Goal: Task Accomplishment & Management: Complete application form

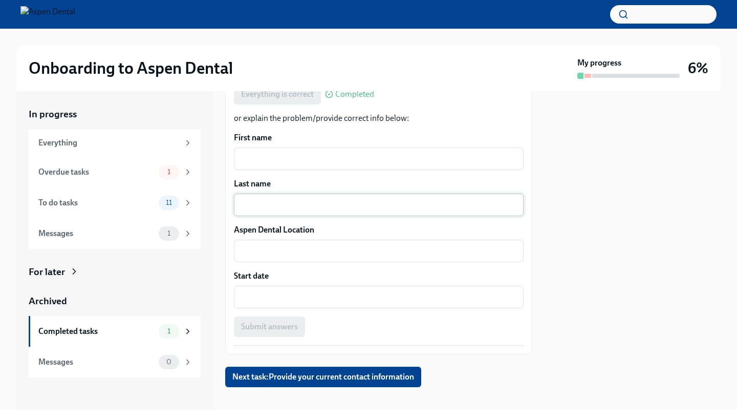
scroll to position [217, 0]
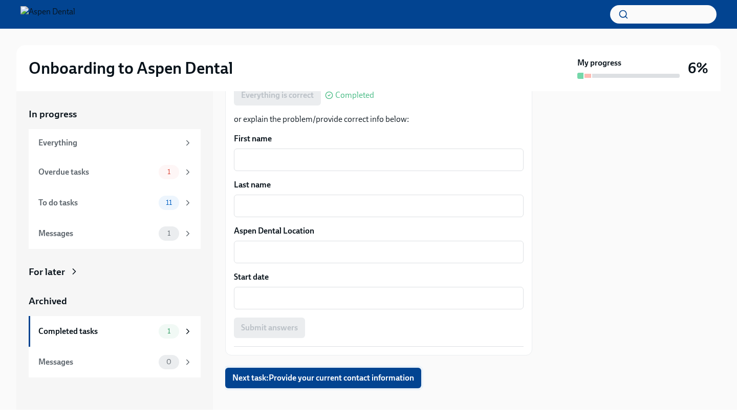
click at [380, 373] on span "Next task : Provide your current contact information" at bounding box center [323, 378] width 182 height 10
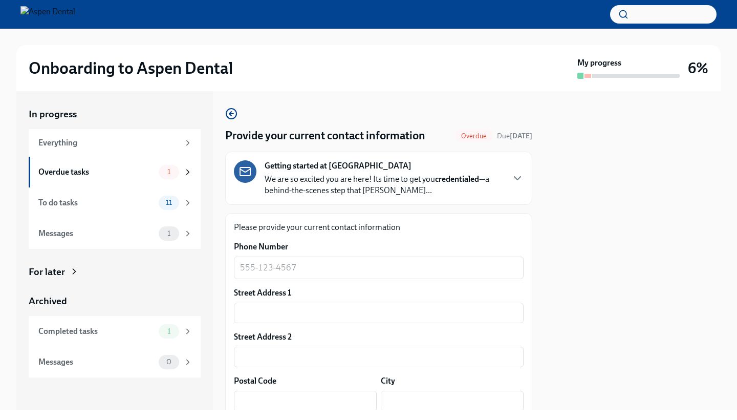
click at [365, 275] on div "x ​" at bounding box center [379, 268] width 290 height 23
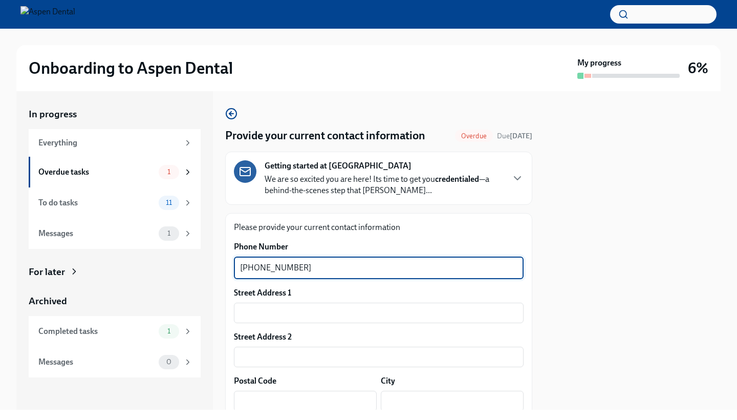
type textarea "615-426-6277"
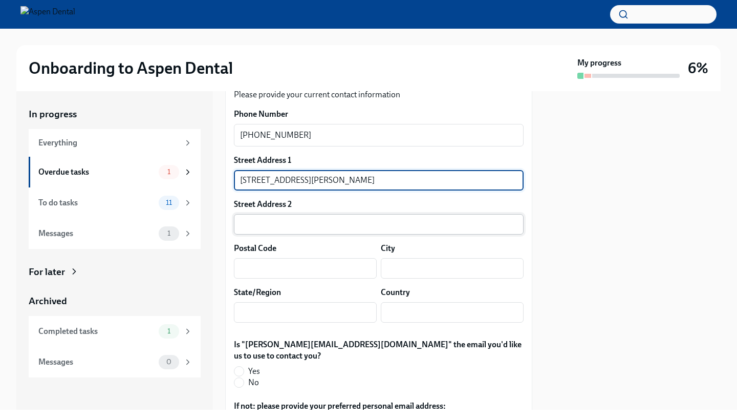
scroll to position [148, 0]
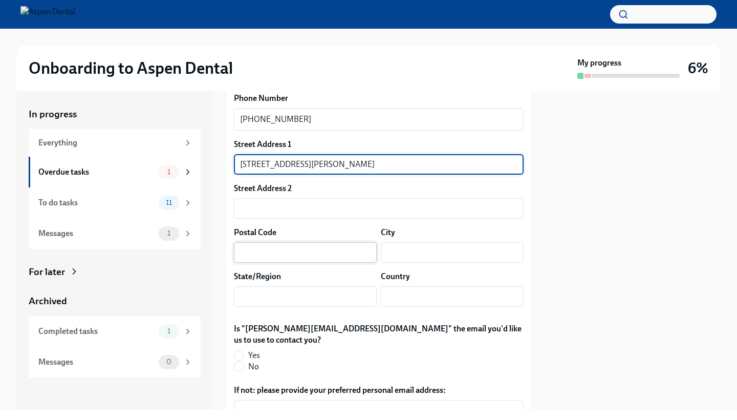
type input "1619 W Golden Lane"
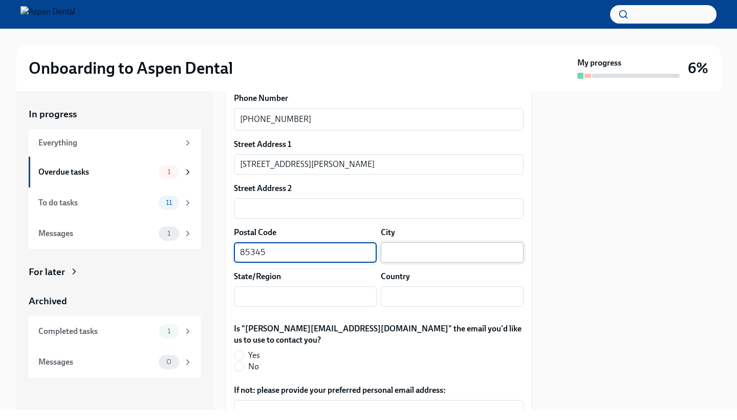
type input "85345"
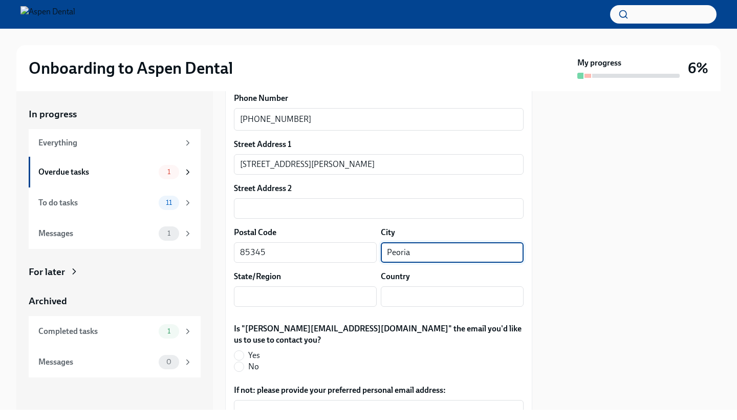
type input "Peoria"
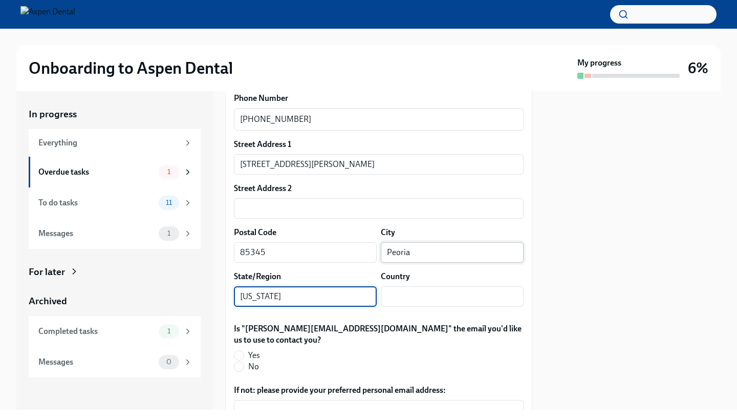
type input "[US_STATE]"
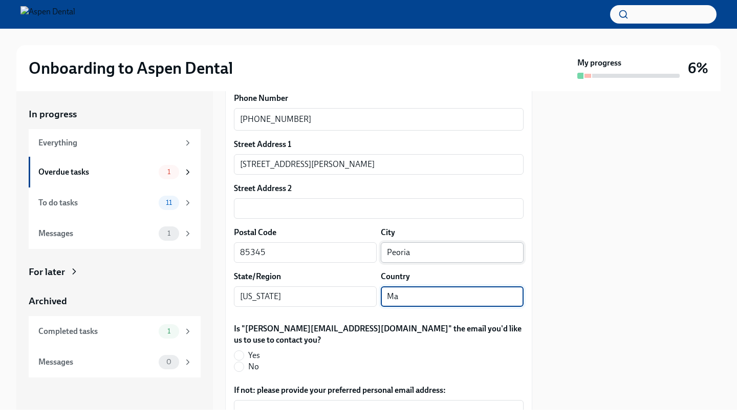
type input "M"
click at [522, 298] on input "United States of America" at bounding box center [452, 296] width 143 height 20
type input "United States"
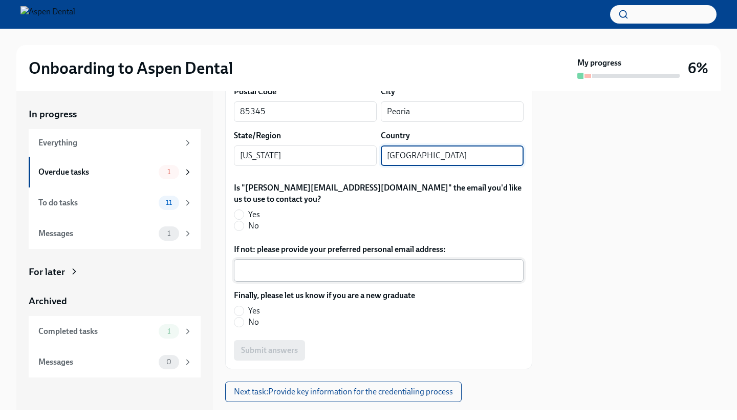
scroll to position [291, 0]
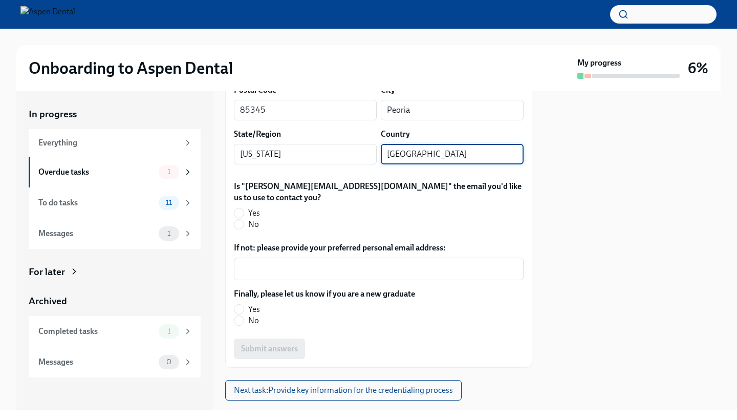
click at [254, 207] on span "Yes" at bounding box center [254, 212] width 12 height 11
click at [244, 208] on input "Yes" at bounding box center [238, 212] width 9 height 9
radio input "true"
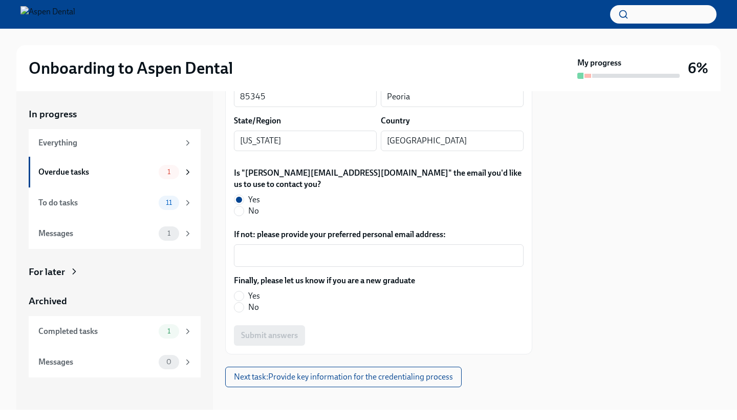
scroll to position [303, 0]
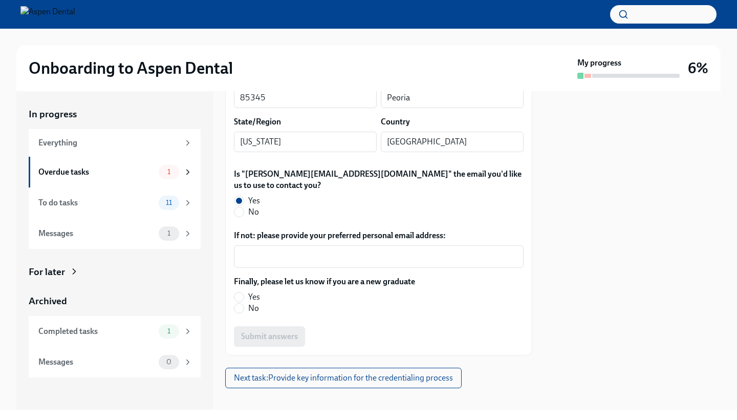
click at [262, 303] on label "No" at bounding box center [320, 308] width 173 height 11
click at [244, 304] on input "No" at bounding box center [238, 308] width 9 height 9
radio input "true"
click at [261, 326] on button "Submit answers" at bounding box center [269, 336] width 71 height 20
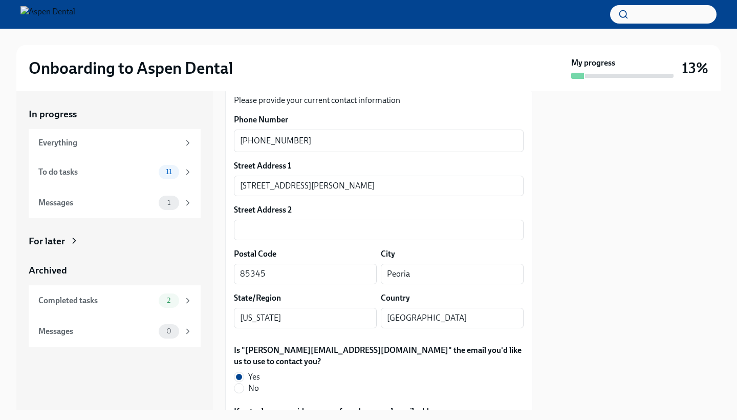
scroll to position [124, 0]
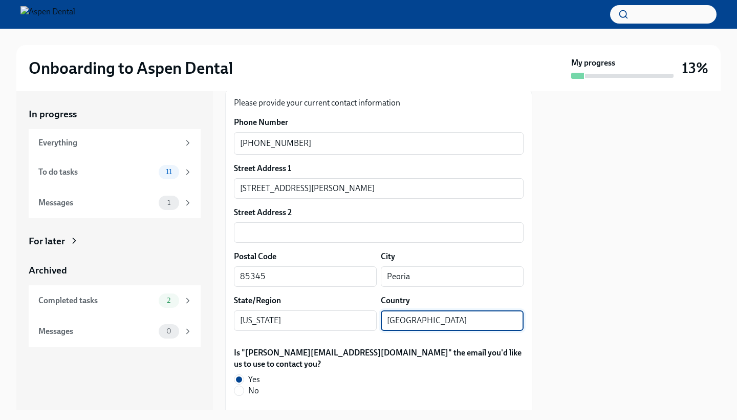
click at [451, 324] on input "United States" at bounding box center [452, 320] width 143 height 20
click at [521, 321] on input "United States" at bounding box center [452, 320] width 143 height 20
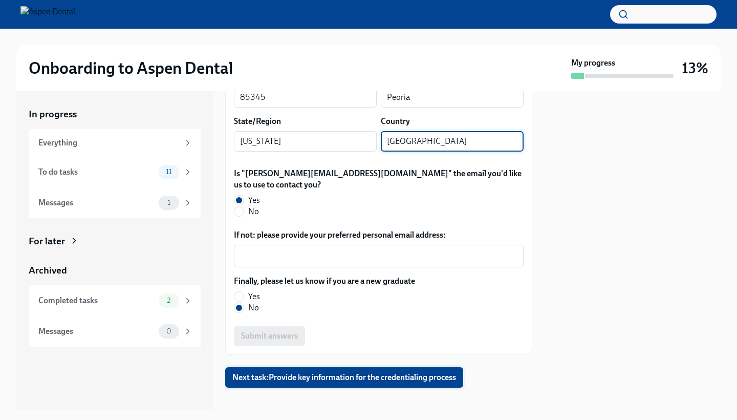
scroll to position [303, 0]
click at [312, 373] on span "Next task : Provide key information for the credentialing process" at bounding box center [344, 378] width 224 height 10
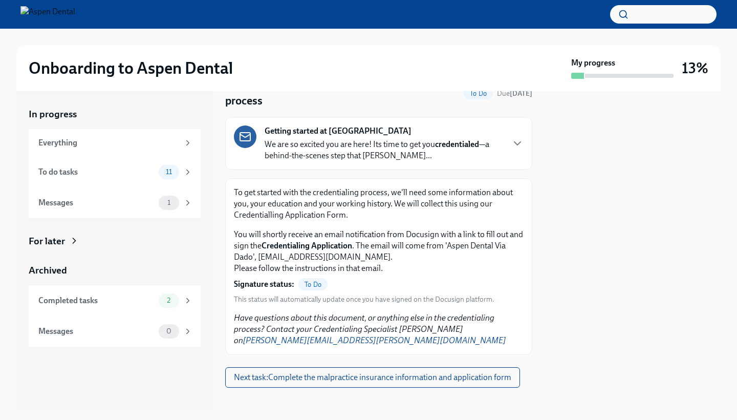
scroll to position [50, 0]
click at [434, 373] on span "Next task : Complete the malpractice insurance information and application form" at bounding box center [373, 378] width 278 height 10
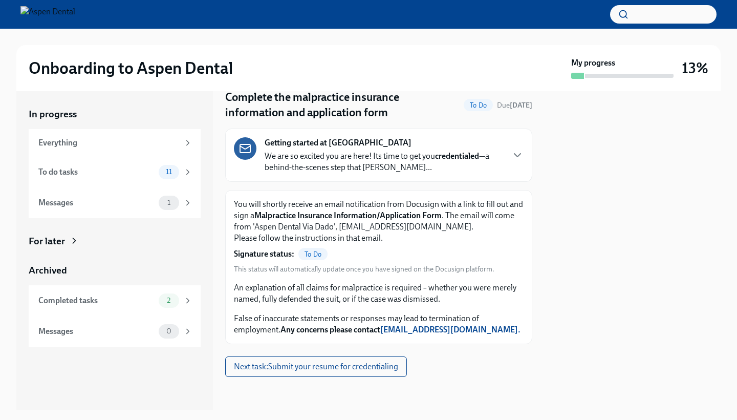
scroll to position [38, 0]
click at [390, 366] on span "Next task : Submit your resume for credentialing" at bounding box center [316, 366] width 164 height 10
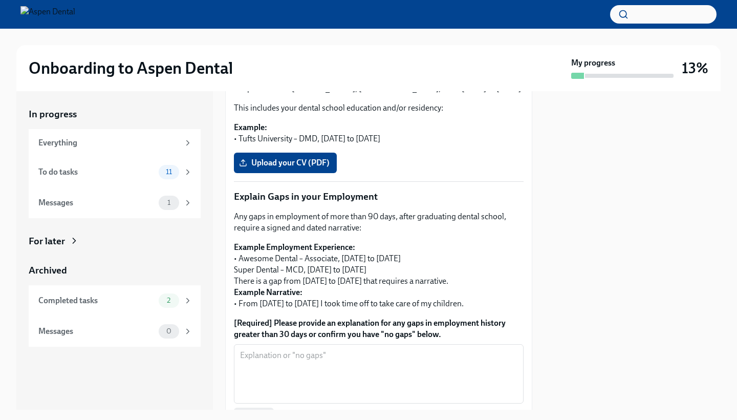
scroll to position [279, 0]
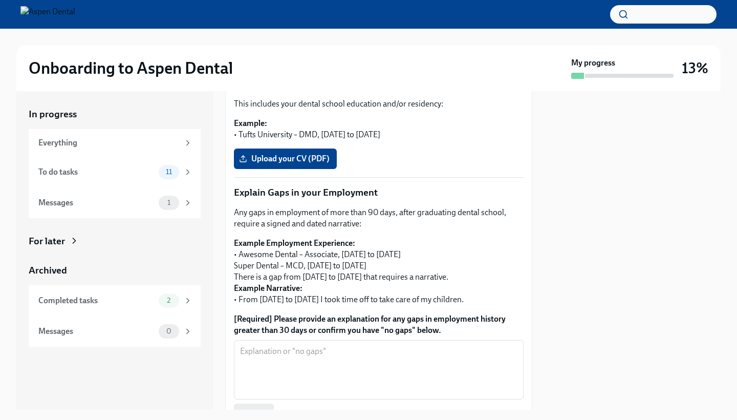
click at [362, 337] on form "[Required] Please provide an explanation for any gaps in employment history gre…" at bounding box center [379, 368] width 290 height 111
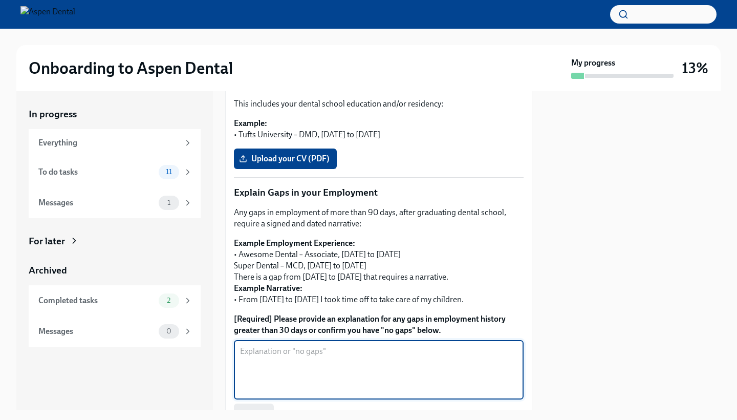
click at [362, 351] on textarea "[Required] Please provide an explanation for any gaps in employment history gre…" at bounding box center [379, 369] width 278 height 49
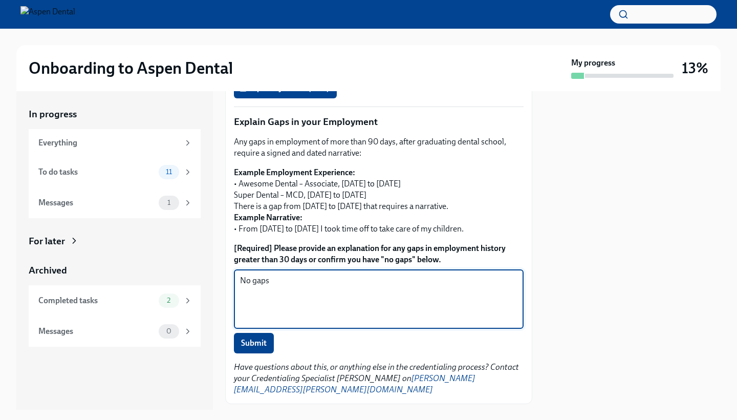
scroll to position [350, 0]
type textarea "No gaps"
click at [253, 349] on button "Submit" at bounding box center [254, 342] width 40 height 20
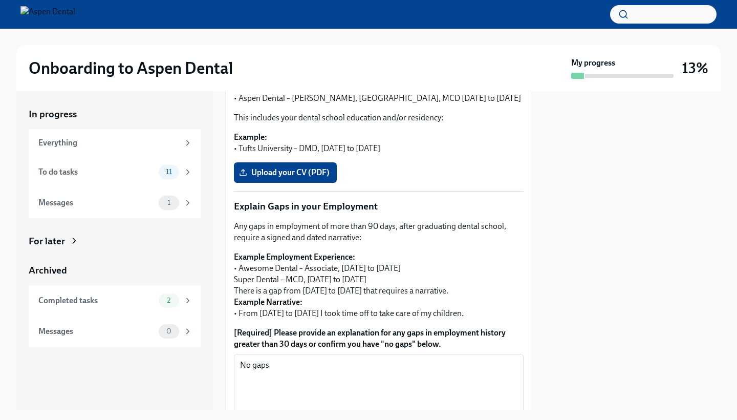
scroll to position [204, 0]
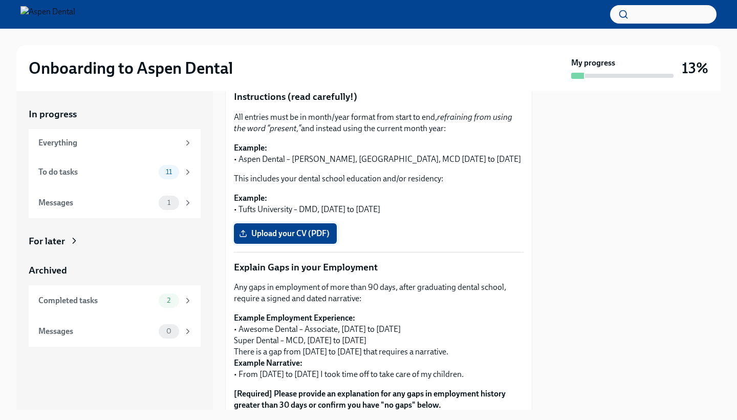
click at [327, 236] on span "Upload your CV (PDF)" at bounding box center [285, 233] width 89 height 10
click at [0, 0] on input "Upload your CV (PDF)" at bounding box center [0, 0] width 0 height 0
click at [305, 236] on span "Upload your CV (PDF)" at bounding box center [285, 233] width 89 height 10
click at [0, 0] on input "Upload your CV (PDF)" at bounding box center [0, 0] width 0 height 0
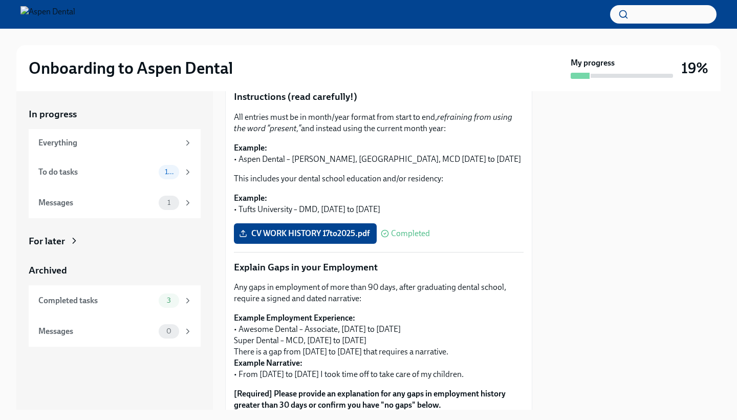
click at [545, 288] on div at bounding box center [633, 250] width 176 height 318
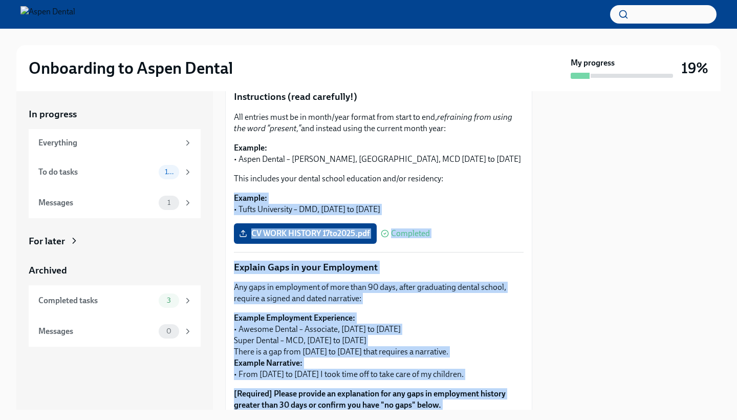
drag, startPoint x: 467, startPoint y: 184, endPoint x: 555, endPoint y: 163, distance: 89.9
click at [555, 163] on div "In progress Everything To do tasks 10 Messages 1 For later Archived Completed t…" at bounding box center [368, 250] width 705 height 318
click at [555, 163] on div at bounding box center [633, 250] width 176 height 318
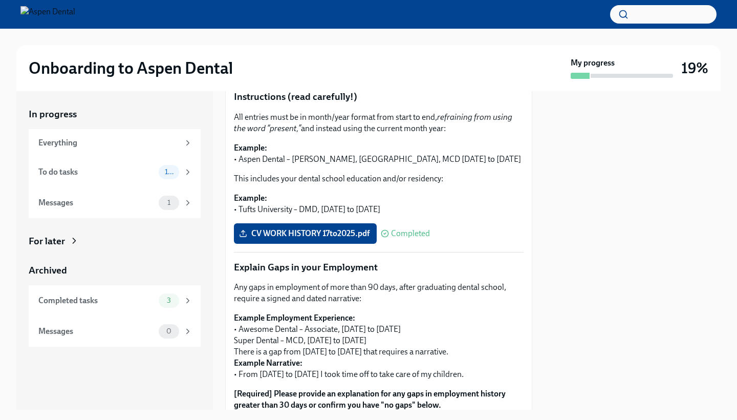
click at [554, 163] on div at bounding box center [633, 250] width 176 height 318
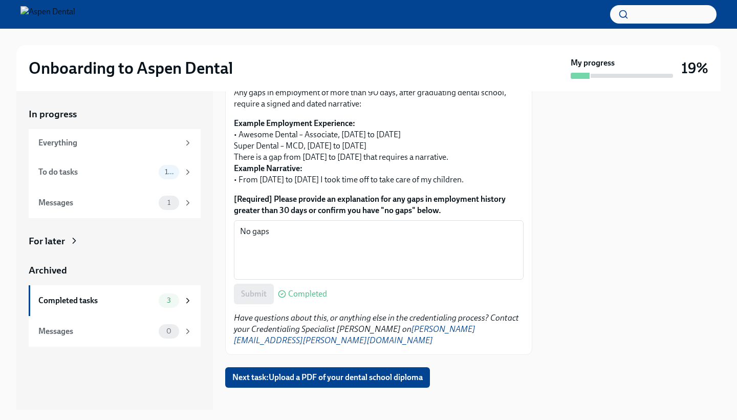
scroll to position [398, 0]
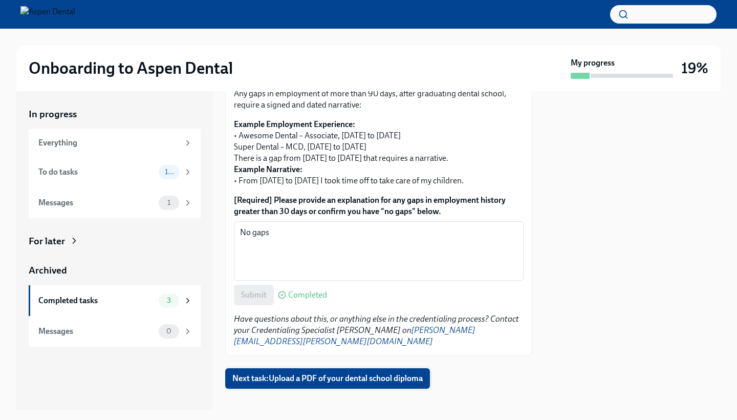
click at [328, 373] on span "Next task : Upload a PDF of your dental school diploma" at bounding box center [327, 378] width 190 height 10
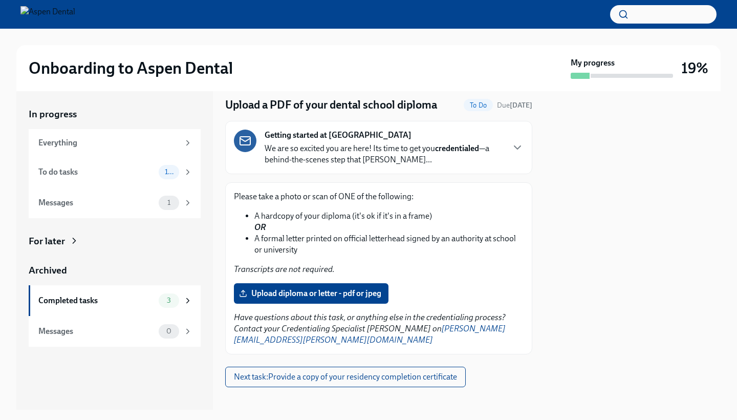
scroll to position [30, 0]
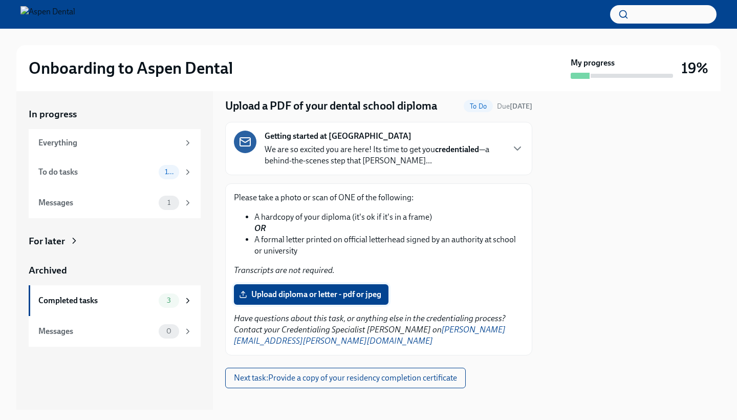
click at [346, 300] on span "Upload diploma or letter - pdf or jpeg" at bounding box center [311, 294] width 140 height 10
click at [0, 0] on input "Upload diploma or letter - pdf or jpeg" at bounding box center [0, 0] width 0 height 0
click at [374, 297] on span "Upload diploma or letter - pdf or jpeg" at bounding box center [311, 294] width 140 height 10
click at [0, 0] on input "Upload diploma or letter - pdf or jpeg" at bounding box center [0, 0] width 0 height 0
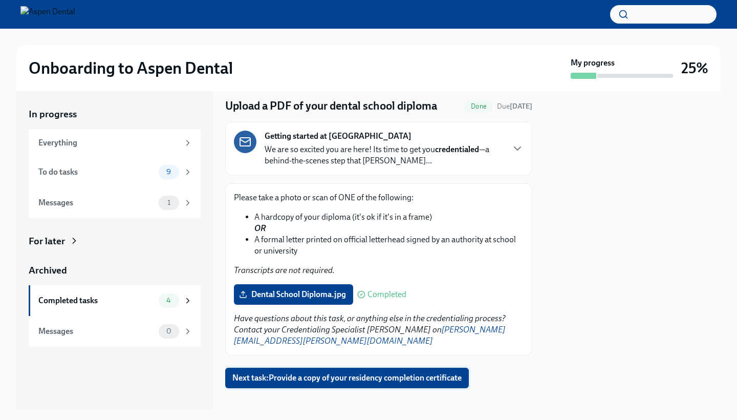
click at [441, 373] on span "Next task : Provide a copy of your residency completion certificate" at bounding box center [346, 378] width 229 height 10
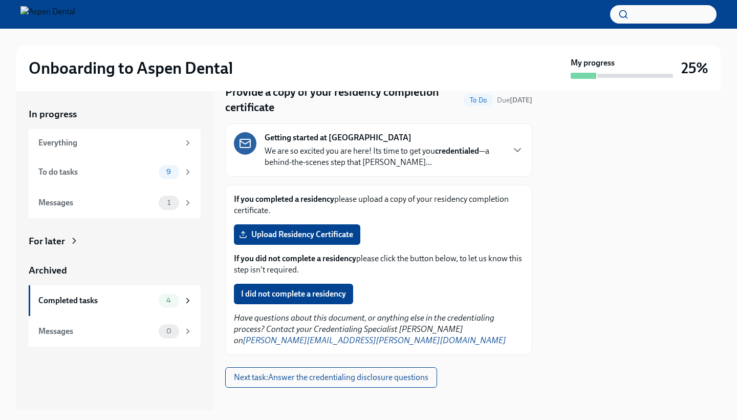
scroll to position [43, 0]
click at [334, 302] on button "I did not complete a residency" at bounding box center [293, 294] width 119 height 20
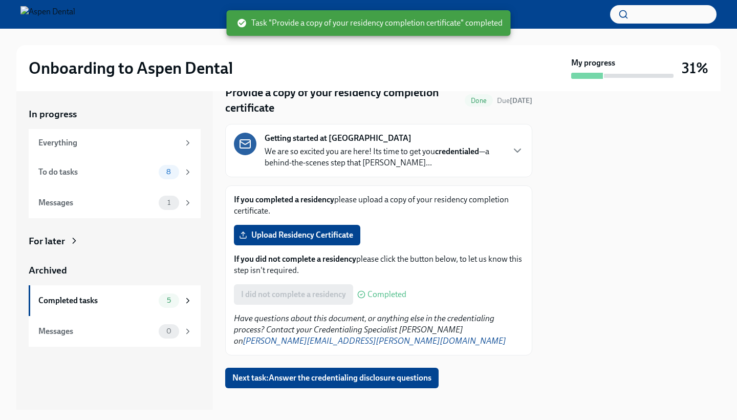
scroll to position [0, 0]
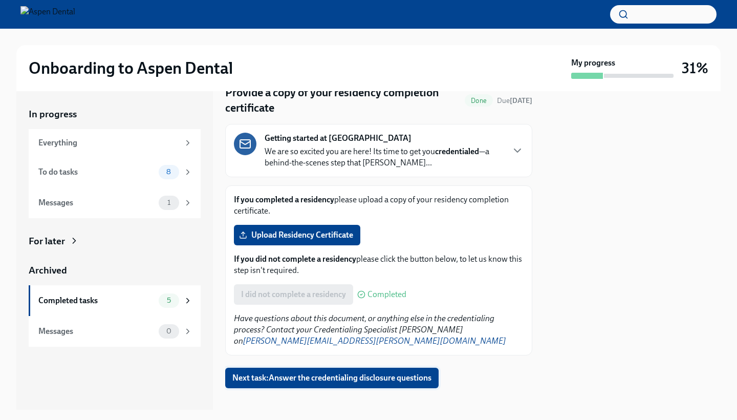
click at [359, 375] on button "Next task : Answer the credentialing disclosure questions" at bounding box center [332, 378] width 214 height 20
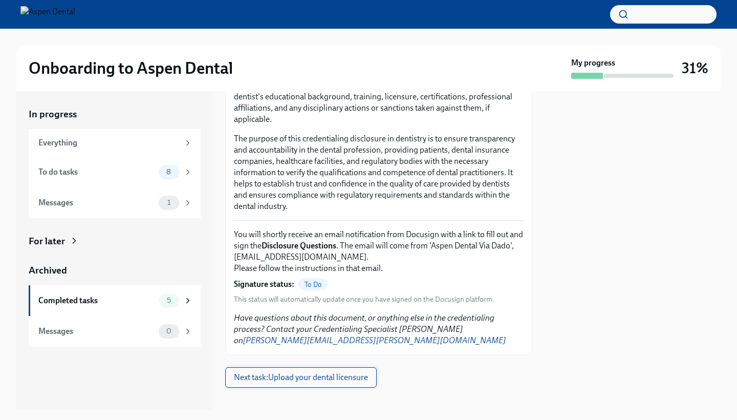
scroll to position [91, 0]
click at [348, 374] on button "Next task : Upload your dental licensure" at bounding box center [301, 378] width 152 height 20
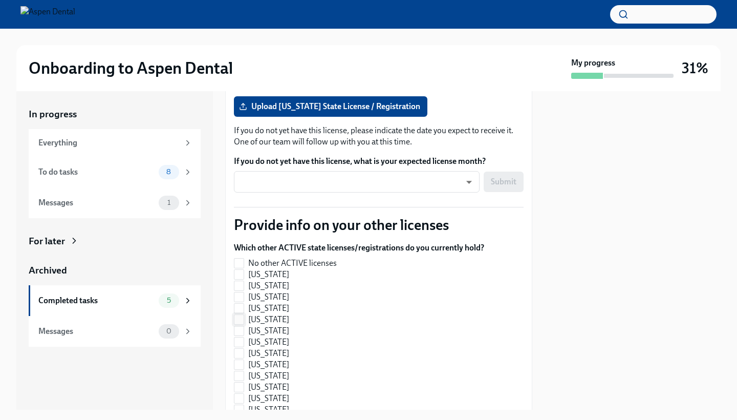
scroll to position [197, 0]
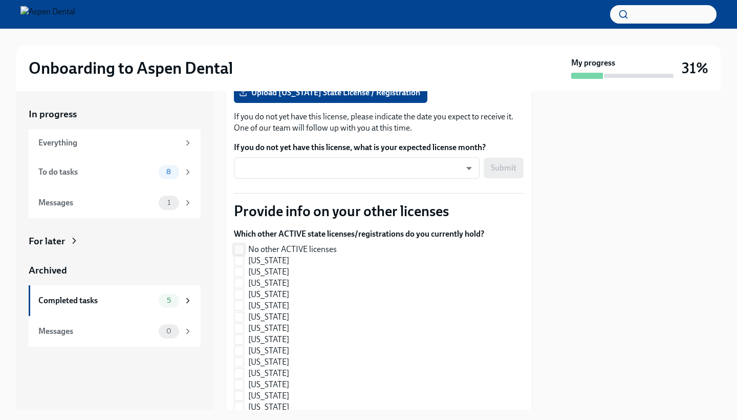
click at [244, 244] on span at bounding box center [239, 249] width 10 height 10
click at [244, 245] on input "No other ACTIVE licenses" at bounding box center [238, 249] width 9 height 9
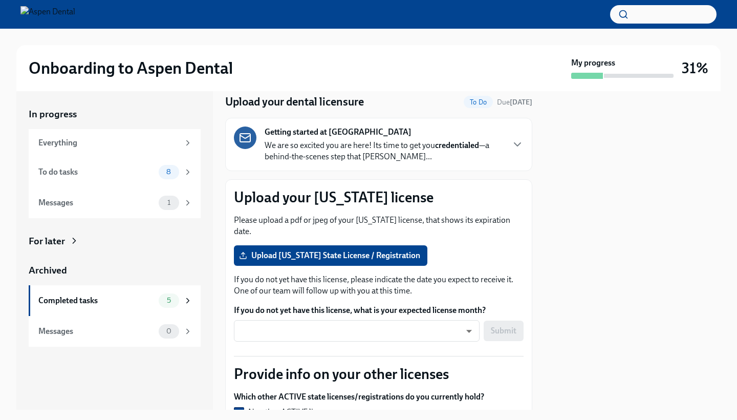
scroll to position [36, 0]
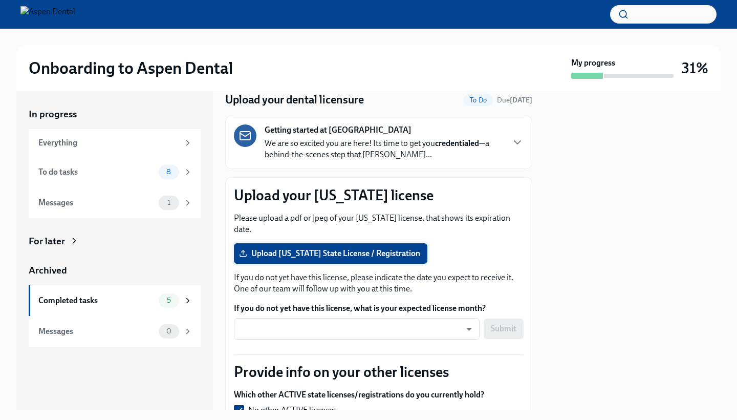
click at [379, 248] on span "Upload [US_STATE] State License / Registration" at bounding box center [330, 253] width 179 height 10
click at [0, 0] on input "Upload [US_STATE] State License / Registration" at bounding box center [0, 0] width 0 height 0
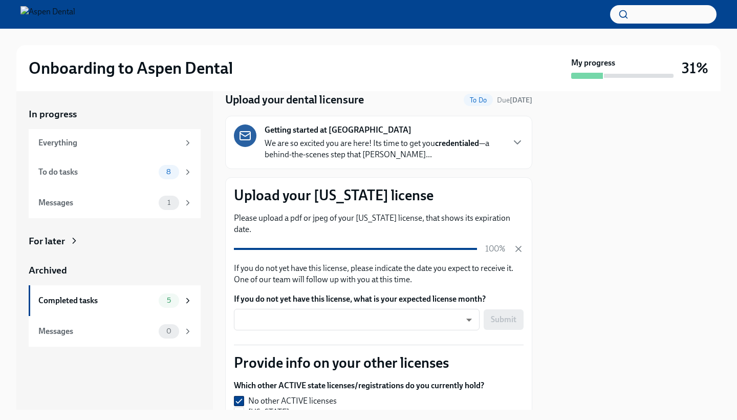
scroll to position [0, 0]
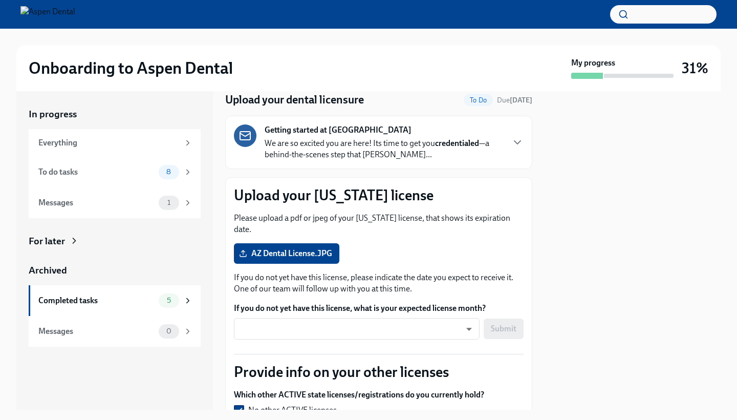
checkbox input "false"
click at [571, 230] on div at bounding box center [633, 250] width 176 height 318
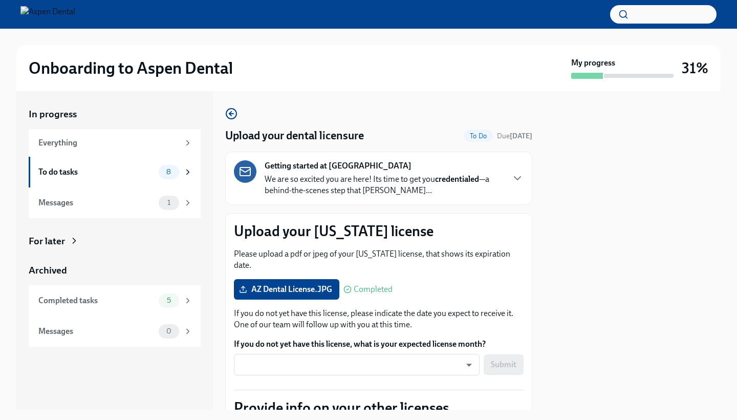
click at [617, 175] on div at bounding box center [633, 250] width 176 height 318
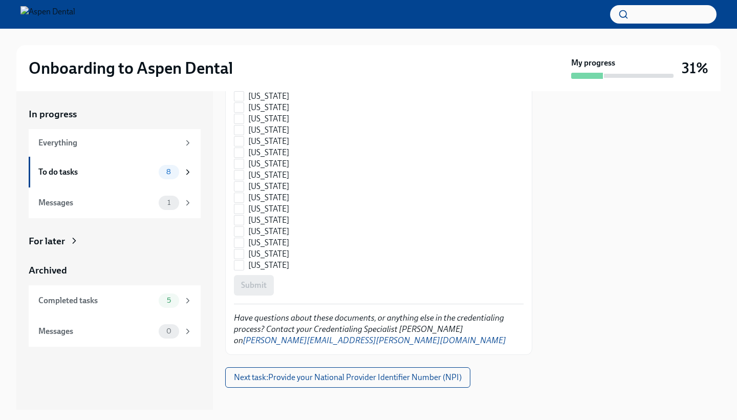
scroll to position [1546, 0]
click at [346, 373] on span "Next task : Provide your National Provider Identifier Number (NPI)" at bounding box center [348, 378] width 228 height 10
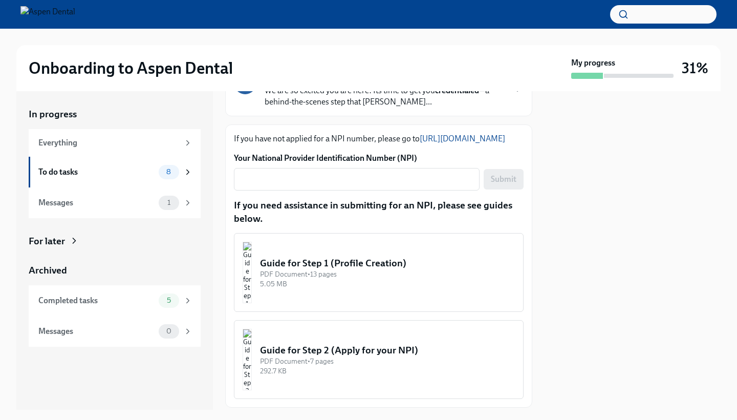
scroll to position [100, 0]
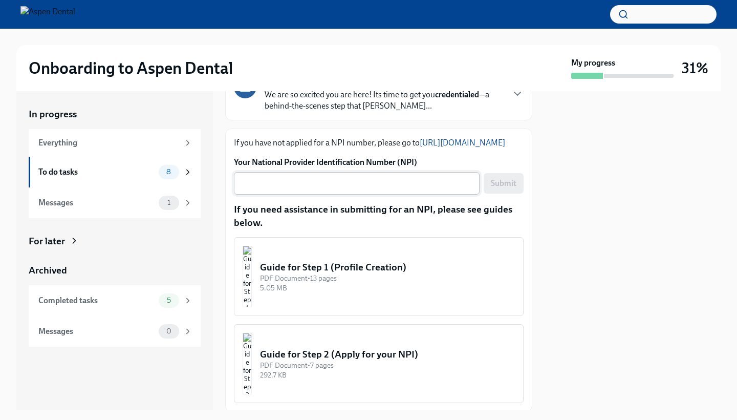
click at [352, 189] on textarea "Your National Provider Identification Number (NPI)" at bounding box center [356, 183] width 233 height 12
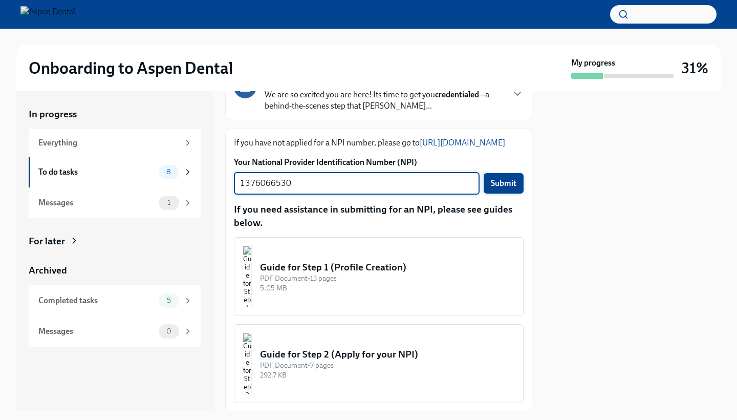
type textarea "1376066530"
click at [518, 194] on button "Submit" at bounding box center [504, 183] width 40 height 20
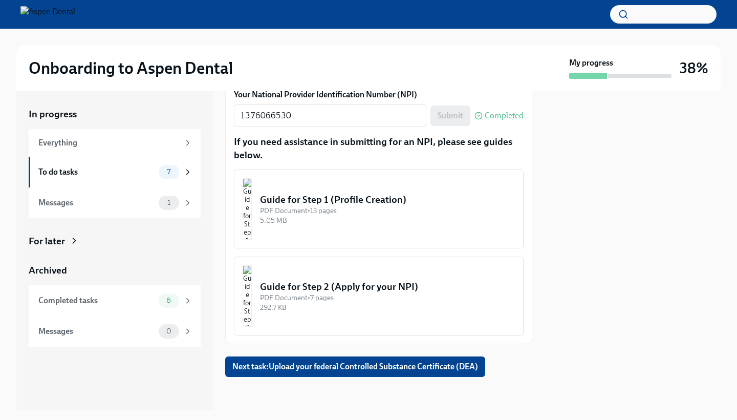
scroll to position [178, 0]
click at [432, 372] on span "Next task : Upload your federal Controlled Substance Certificate (DEA)" at bounding box center [355, 366] width 246 height 10
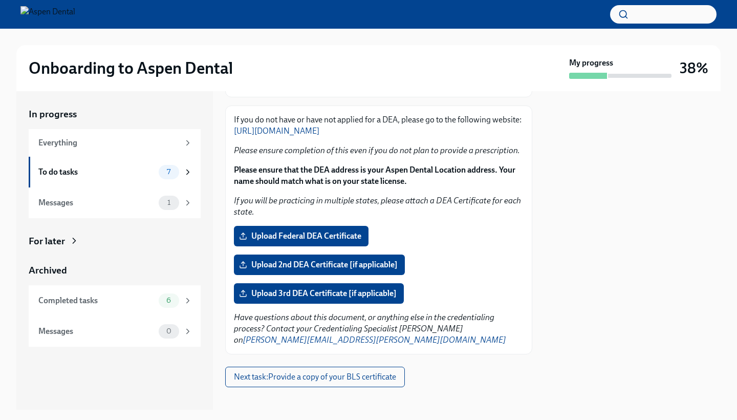
scroll to position [122, 0]
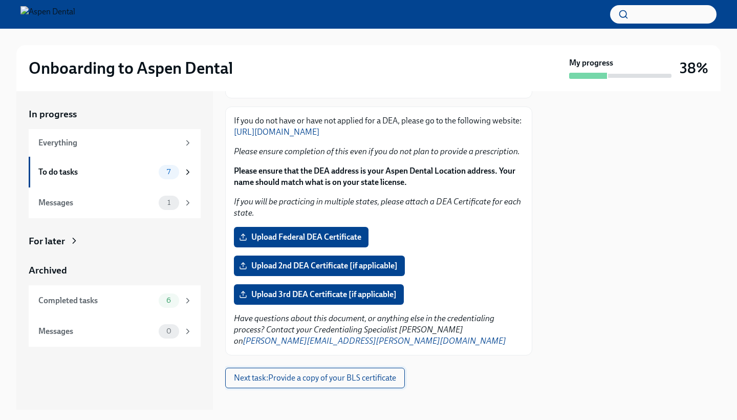
click at [365, 373] on span "Next task : Provide a copy of your BLS certificate" at bounding box center [315, 378] width 162 height 10
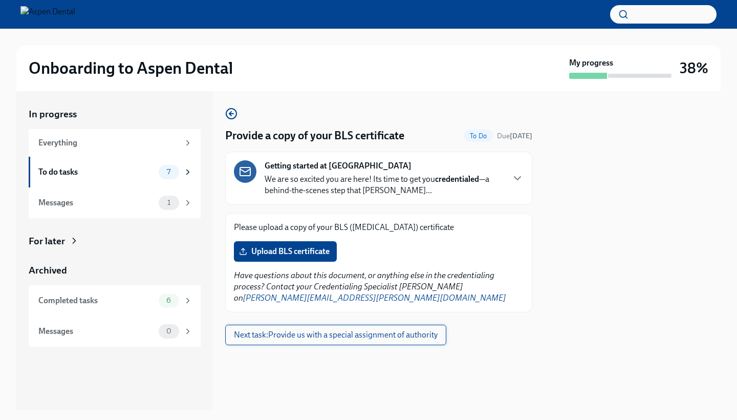
click at [368, 330] on span "Next task : Provide us with a special assignment of authority" at bounding box center [336, 335] width 204 height 10
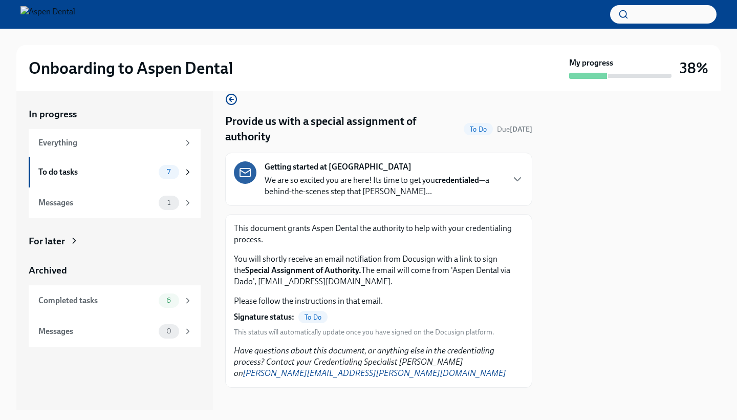
scroll to position [14, 0]
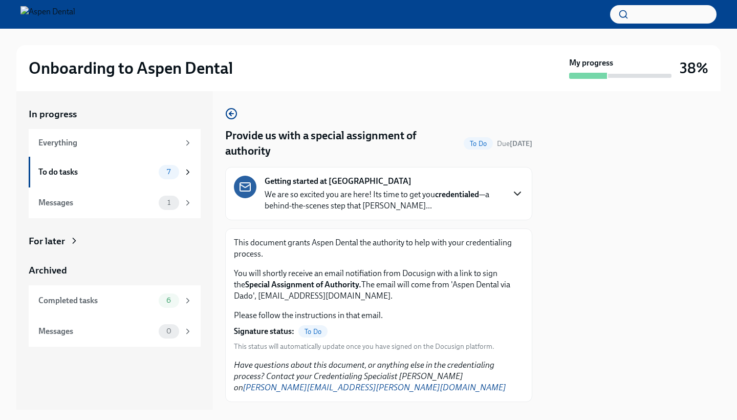
click at [519, 198] on icon "button" at bounding box center [517, 193] width 12 height 12
click at [187, 177] on div "7" at bounding box center [176, 172] width 34 height 14
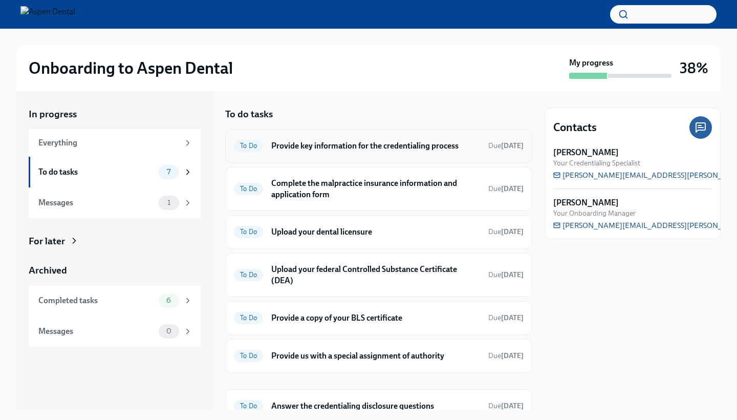
click at [252, 147] on span "To Do" at bounding box center [248, 146] width 29 height 8
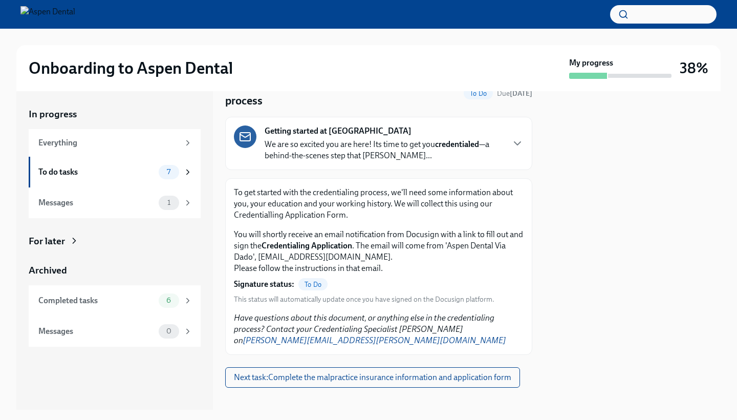
scroll to position [50, 0]
click at [370, 373] on span "Next task : Complete the malpractice insurance information and application form" at bounding box center [373, 378] width 278 height 10
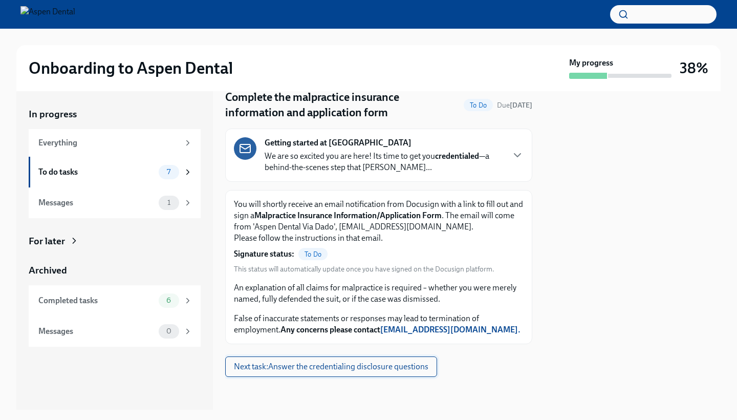
scroll to position [38, 0]
click at [366, 374] on button "Next task : Answer the credentialing disclosure questions" at bounding box center [331, 366] width 212 height 20
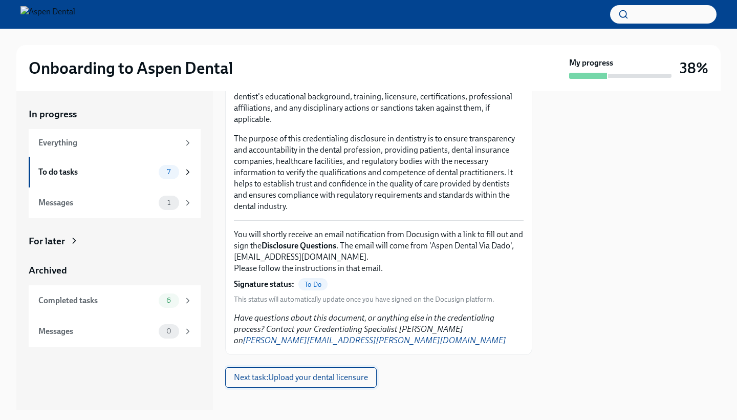
scroll to position [91, 0]
click at [366, 374] on button "Next task : Upload your dental licensure" at bounding box center [301, 378] width 152 height 20
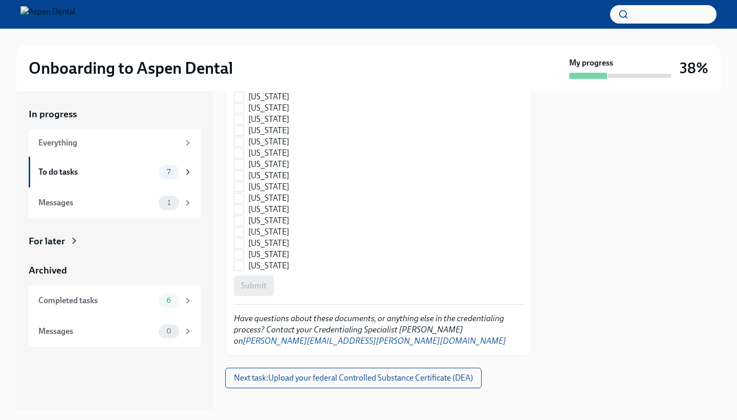
scroll to position [1546, 0]
click at [366, 374] on button "Next task : Upload your federal Controlled Substance Certificate (DEA)" at bounding box center [353, 378] width 257 height 20
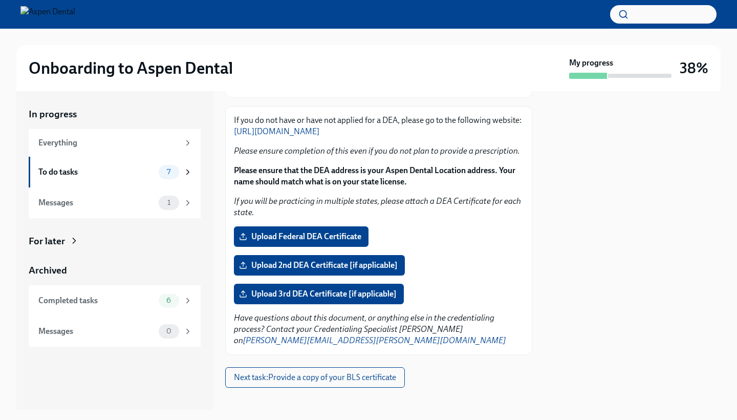
scroll to position [122, 0]
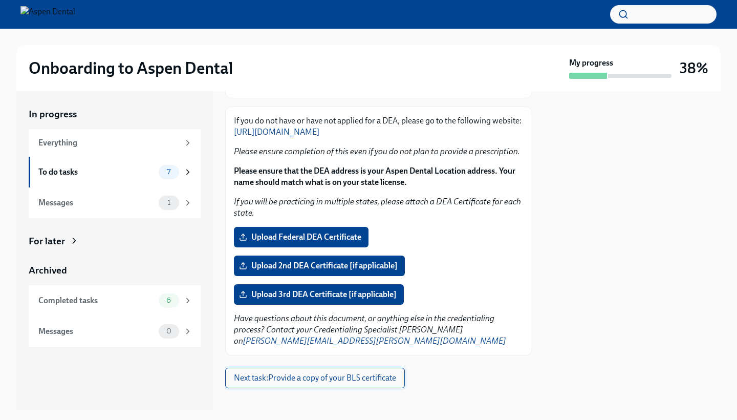
click at [376, 373] on span "Next task : Provide a copy of your BLS certificate" at bounding box center [315, 378] width 162 height 10
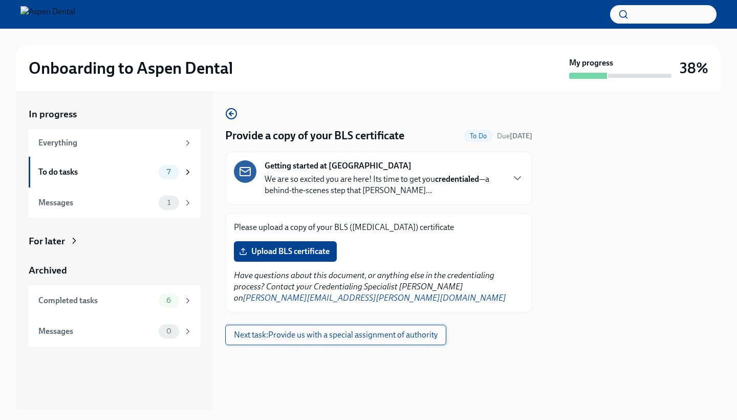
click at [378, 330] on span "Next task : Provide us with a special assignment of authority" at bounding box center [336, 335] width 204 height 10
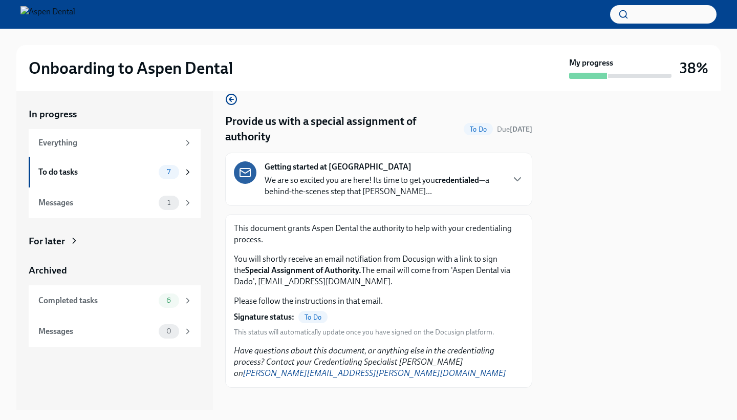
scroll to position [14, 0]
click at [165, 176] on div "7" at bounding box center [169, 172] width 20 height 14
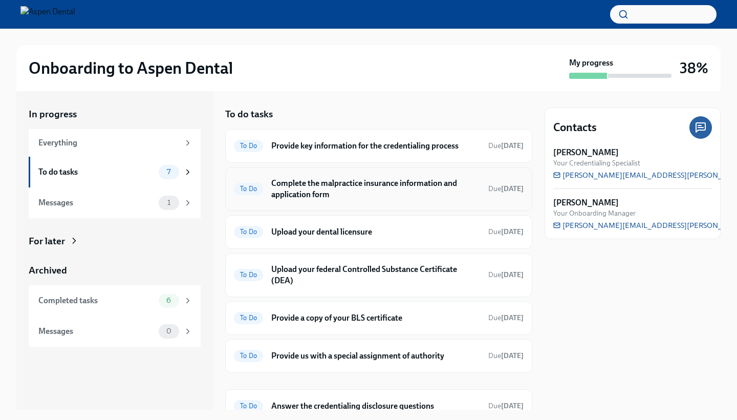
click at [253, 189] on span "To Do" at bounding box center [248, 189] width 29 height 8
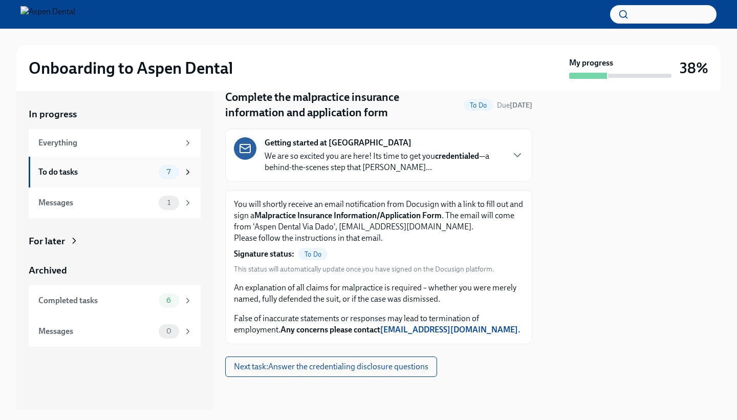
click at [140, 177] on div "To do tasks 7" at bounding box center [115, 172] width 154 height 14
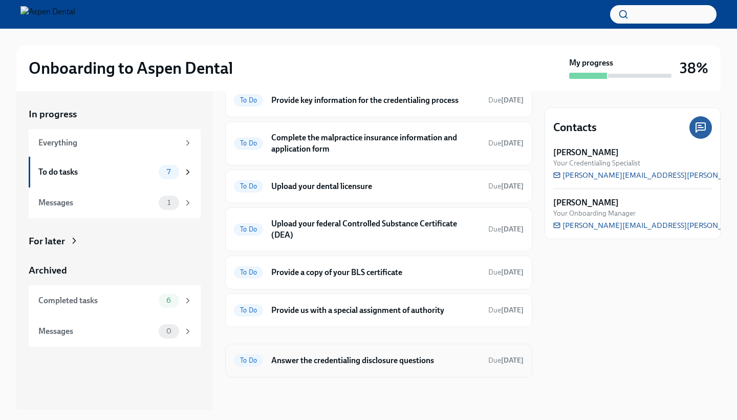
click at [324, 370] on div "To Do Answer the credentialing disclosure questions Due [DATE]" at bounding box center [378, 361] width 307 height 34
click at [166, 304] on div "6" at bounding box center [169, 300] width 20 height 14
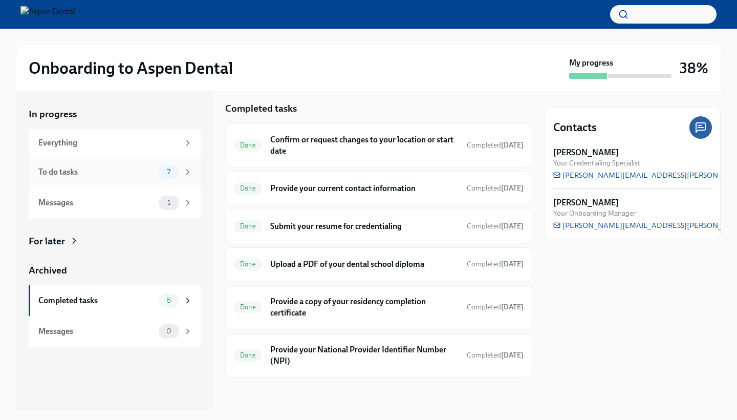
click at [111, 180] on div "To do tasks 7" at bounding box center [115, 172] width 172 height 31
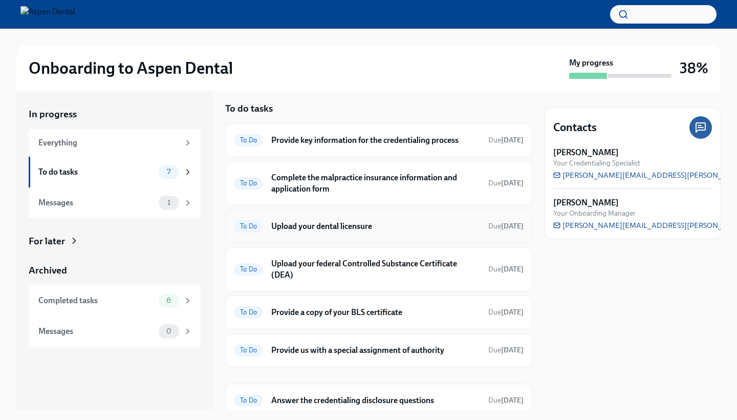
click at [253, 227] on span "To Do" at bounding box center [248, 226] width 29 height 8
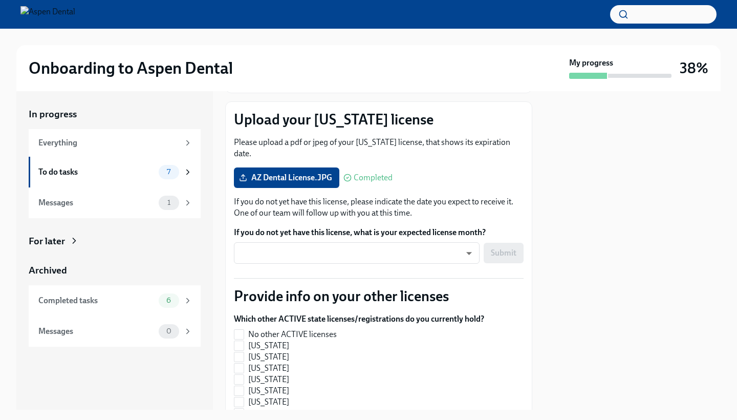
scroll to position [127, 0]
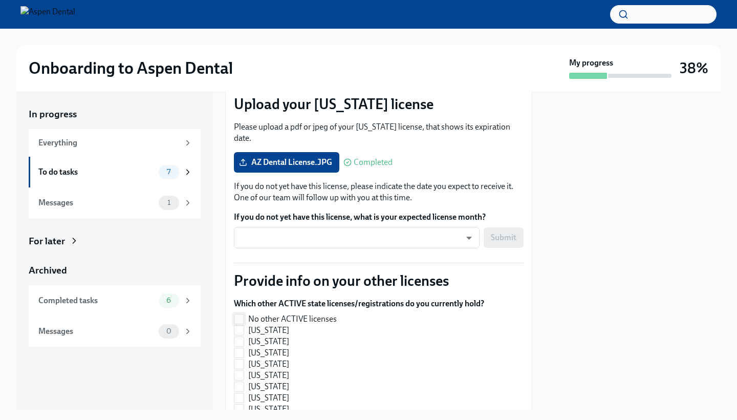
click at [290, 313] on span "No other ACTIVE licenses" at bounding box center [292, 318] width 89 height 11
click at [244, 314] on input "No other ACTIVE licenses" at bounding box center [238, 318] width 9 height 9
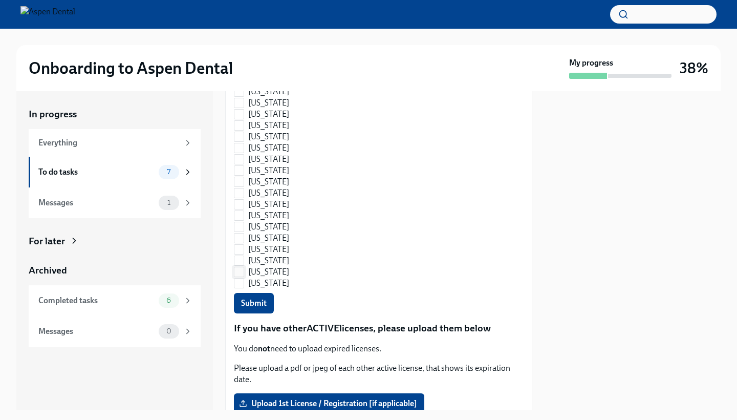
scroll to position [779, 0]
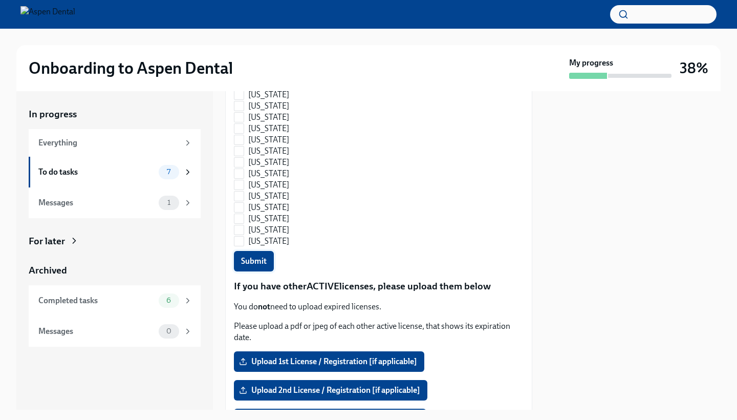
click at [271, 259] on button "Submit" at bounding box center [254, 261] width 40 height 20
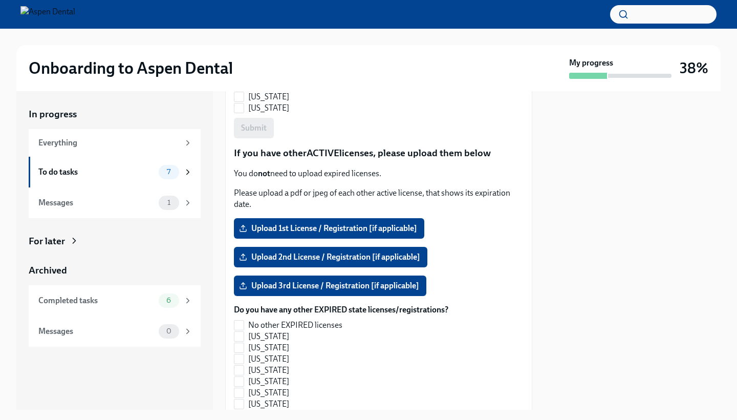
checkbox input "true"
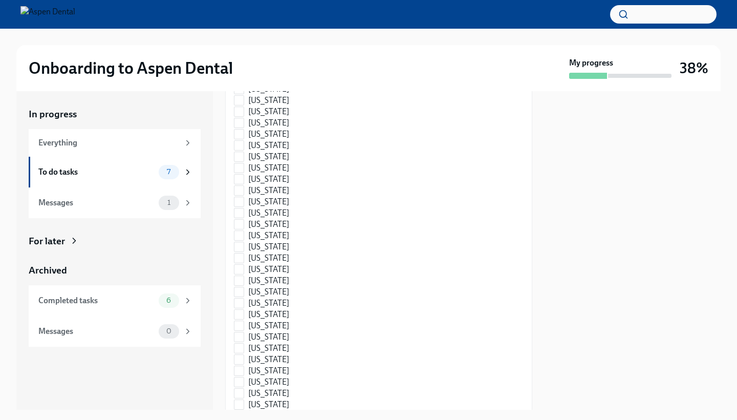
scroll to position [1159, 0]
click at [272, 287] on span "[US_STATE]" at bounding box center [268, 292] width 41 height 11
click at [244, 288] on input "[US_STATE]" at bounding box center [238, 292] width 9 height 9
checkbox input "true"
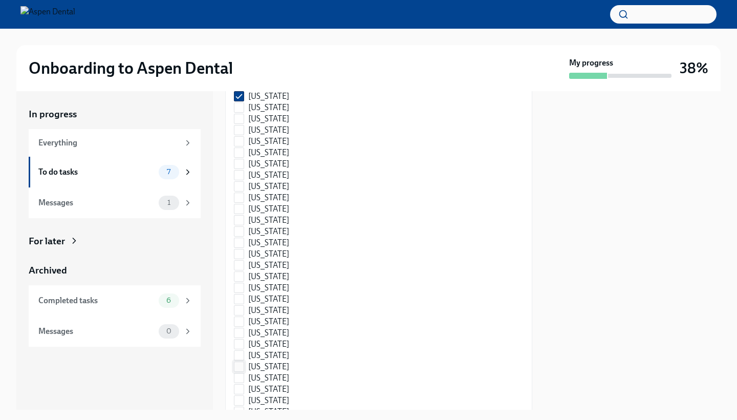
click at [272, 361] on span "[US_STATE]" at bounding box center [268, 366] width 41 height 11
click at [244, 362] on input "[US_STATE]" at bounding box center [238, 366] width 9 height 9
checkbox input "true"
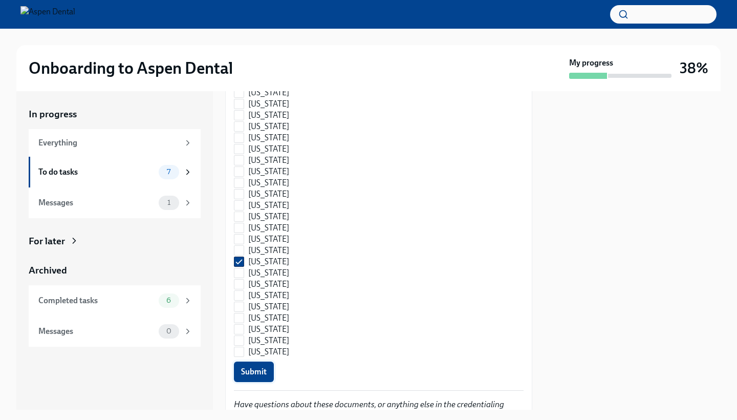
click at [263, 367] on span "Submit" at bounding box center [254, 372] width 26 height 10
checkbox input "false"
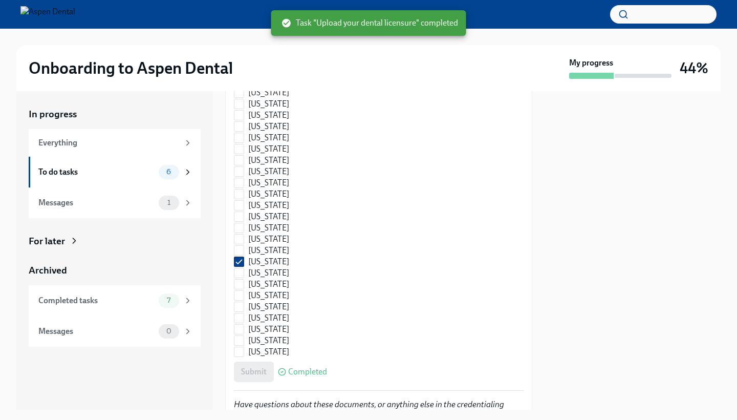
checkbox input "true"
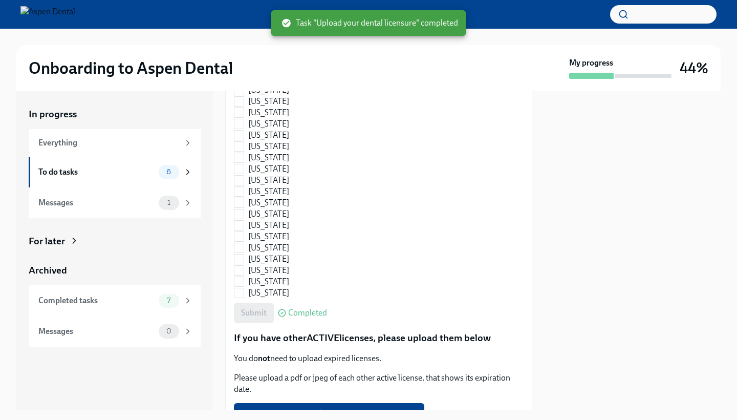
scroll to position [709, 0]
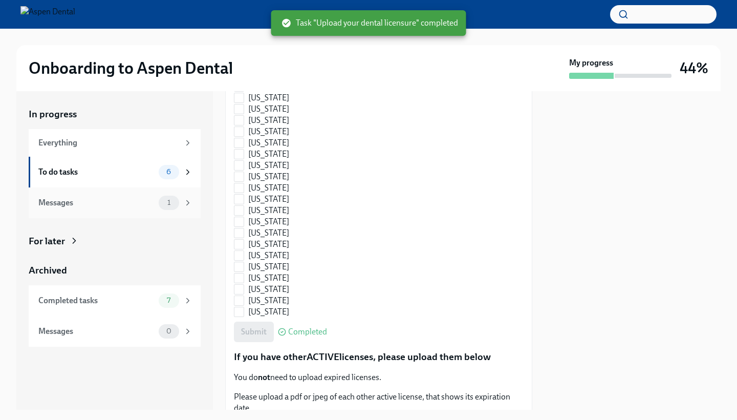
click at [136, 206] on div "Messages" at bounding box center [96, 202] width 116 height 11
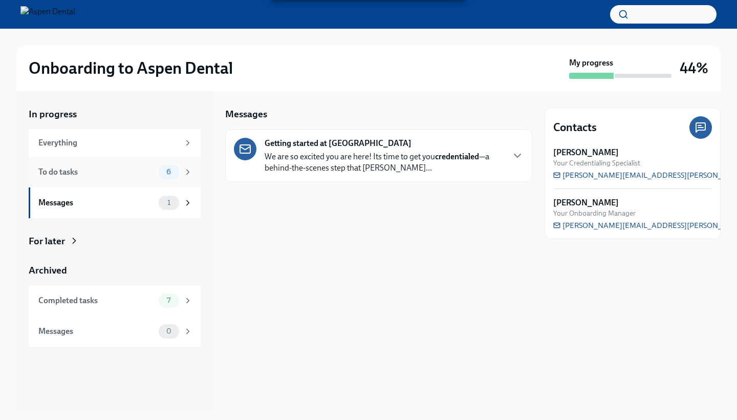
click at [161, 184] on div "To do tasks 6" at bounding box center [115, 172] width 172 height 31
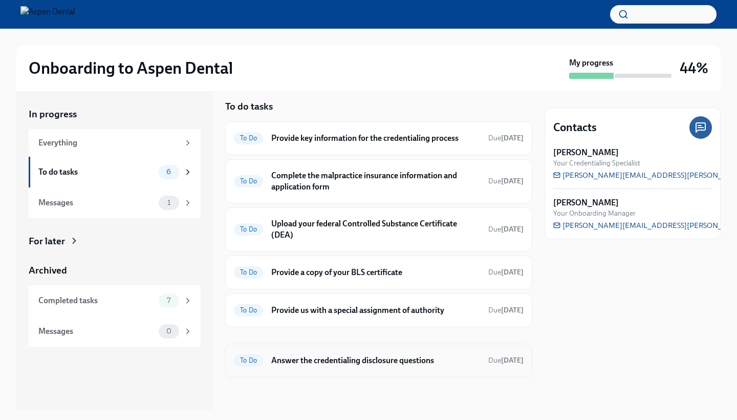
click at [246, 359] on span "To Do" at bounding box center [248, 360] width 29 height 8
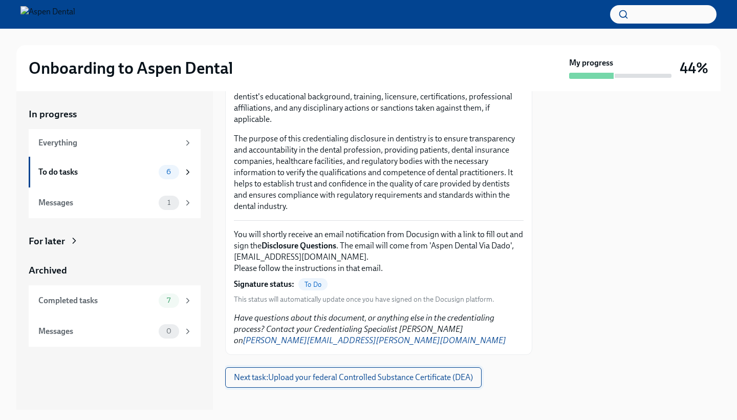
scroll to position [91, 0]
click at [165, 176] on div "6" at bounding box center [169, 172] width 20 height 14
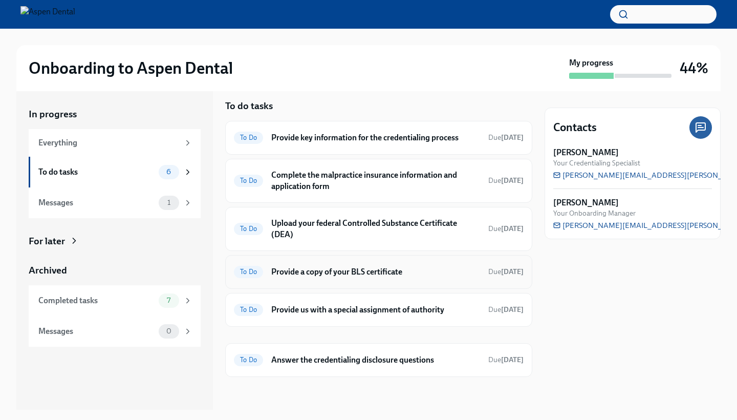
scroll to position [8, 0]
click at [244, 307] on span "To Do" at bounding box center [248, 310] width 29 height 8
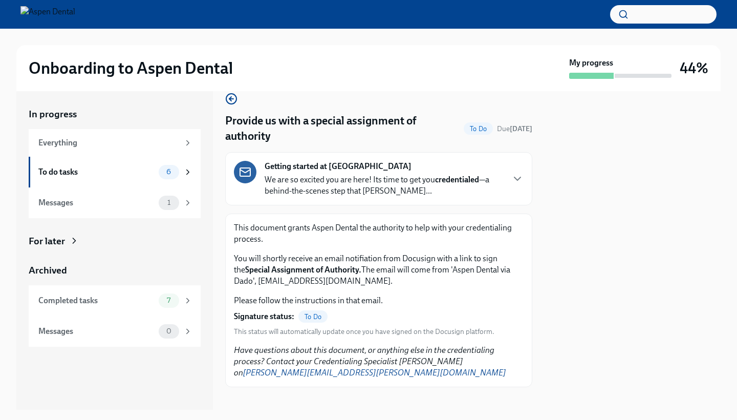
scroll to position [14, 0]
